Goal: Use online tool/utility: Use online tool/utility

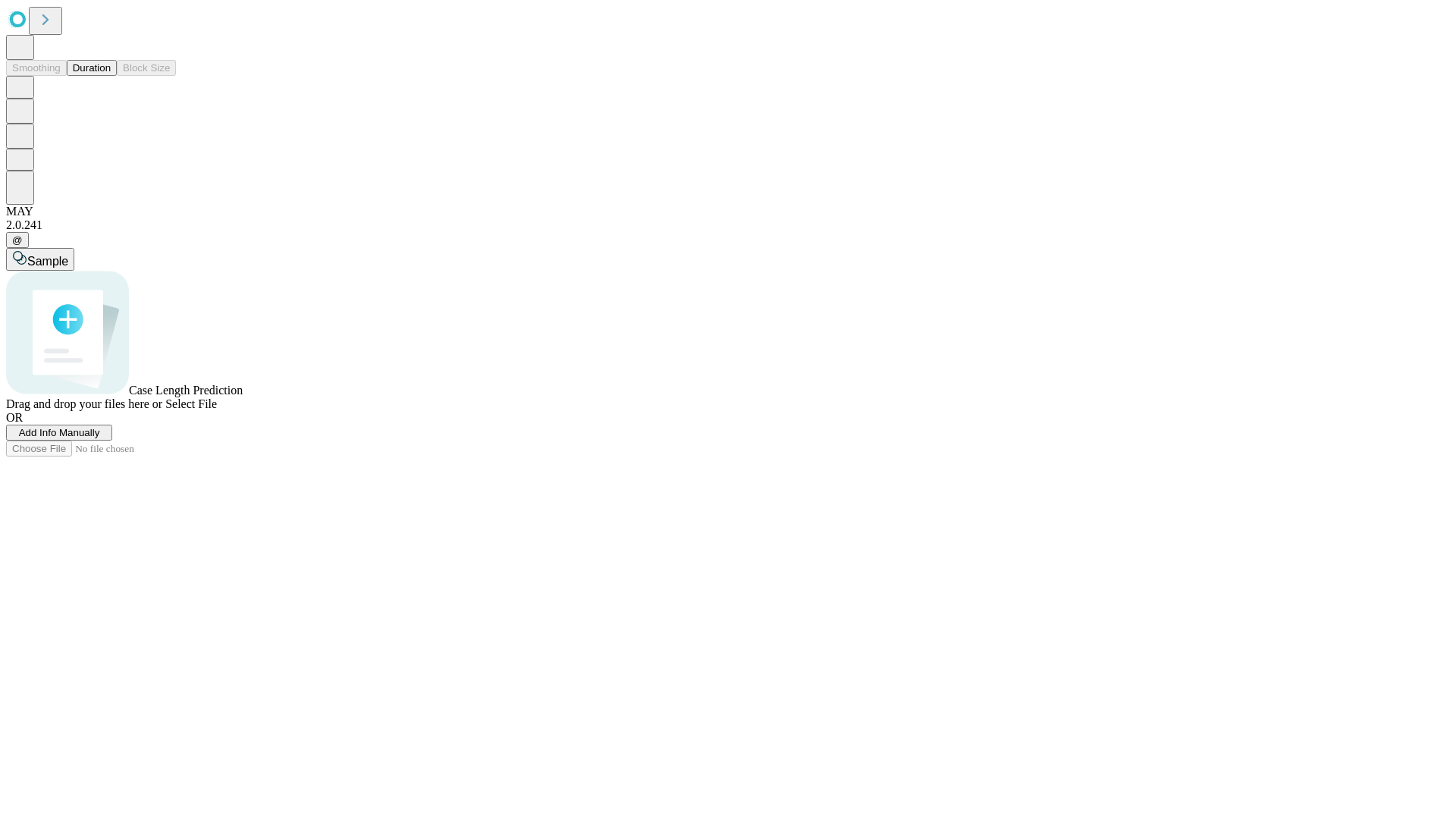
click at [111, 76] on button "Duration" at bounding box center [92, 68] width 50 height 16
click at [217, 410] on span "Select File" at bounding box center [192, 403] width 52 height 13
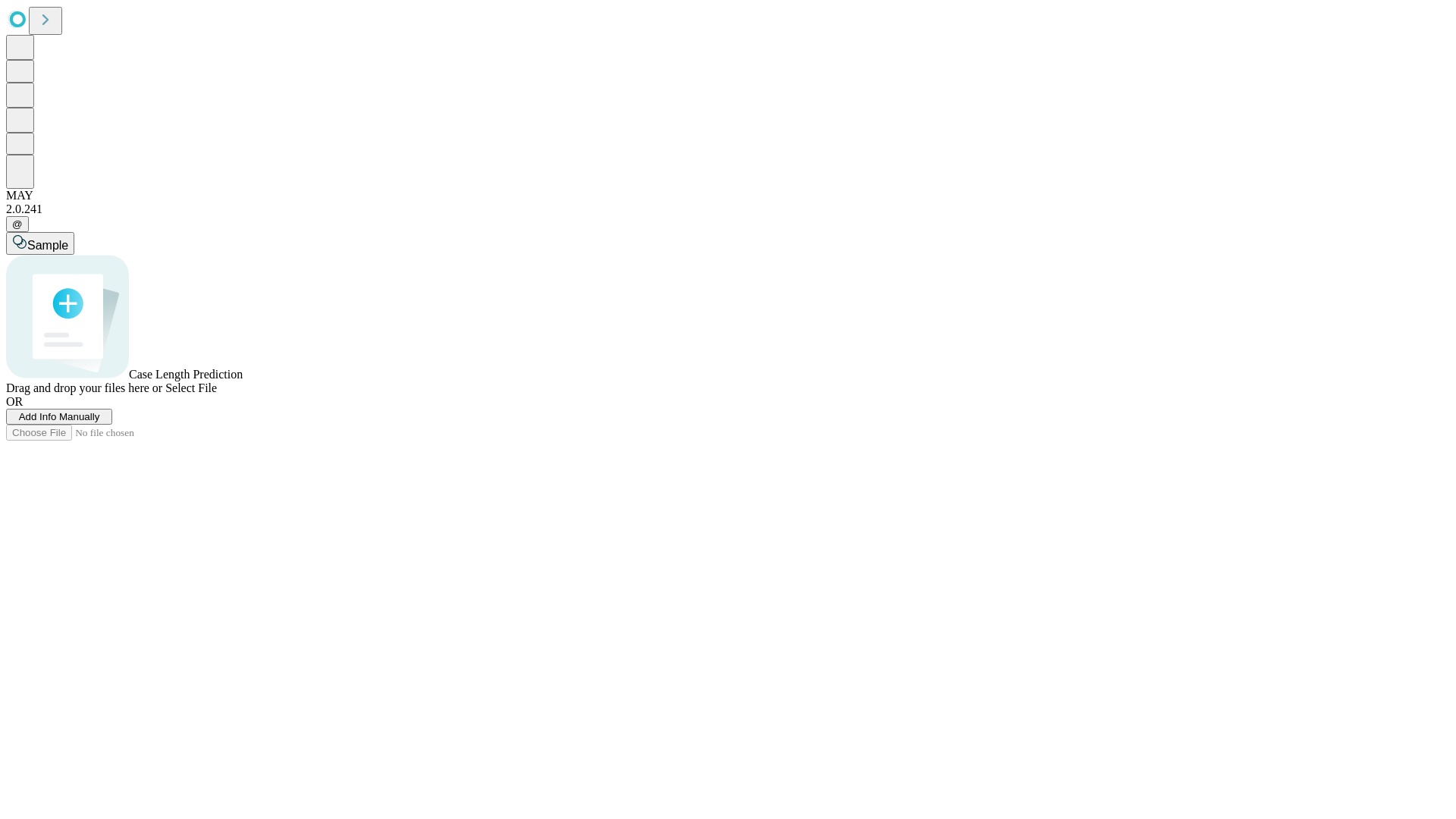
click at [217, 394] on span "Select File" at bounding box center [192, 388] width 52 height 13
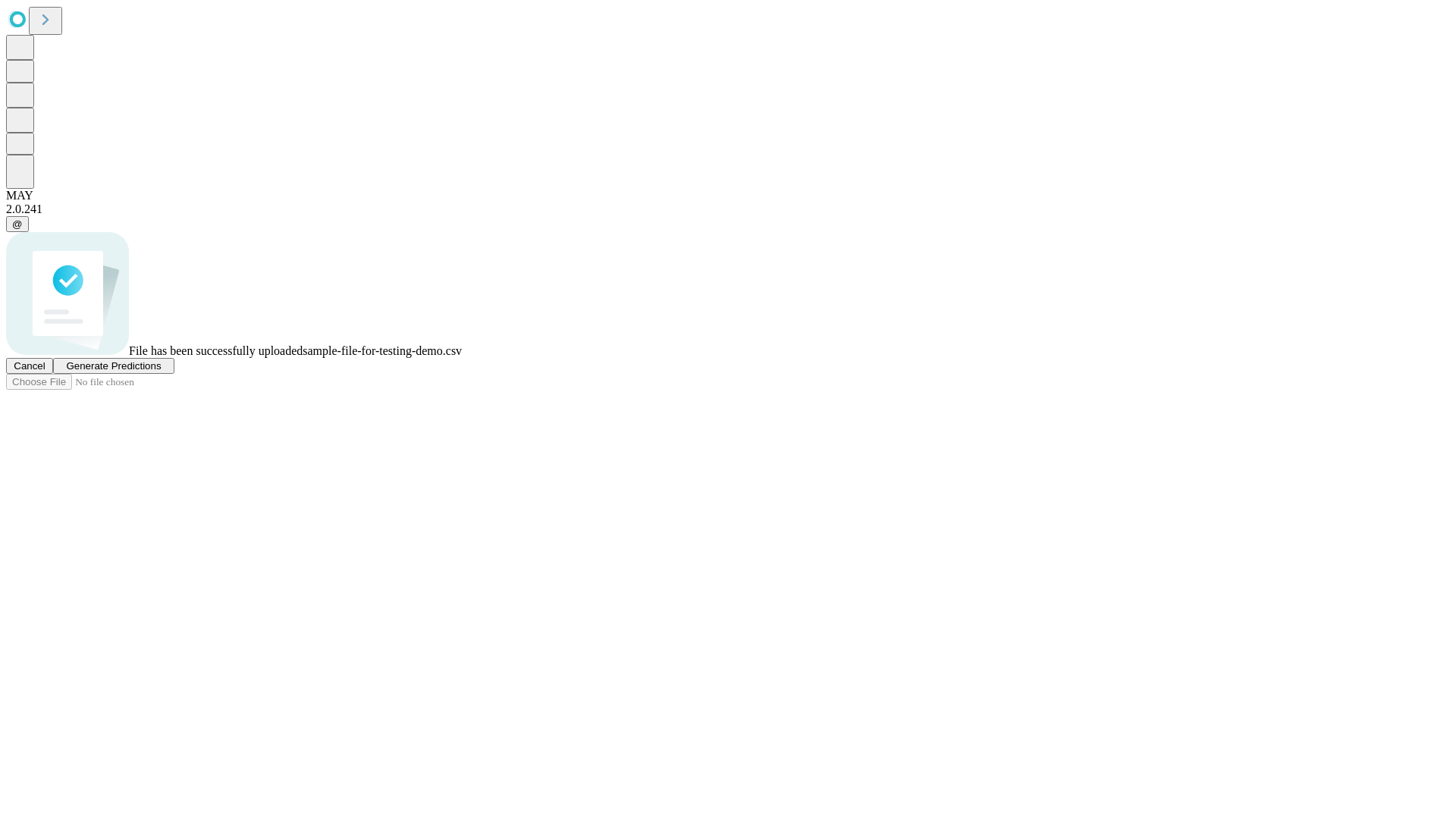
click at [161, 372] on span "Generate Predictions" at bounding box center [113, 366] width 94 height 11
